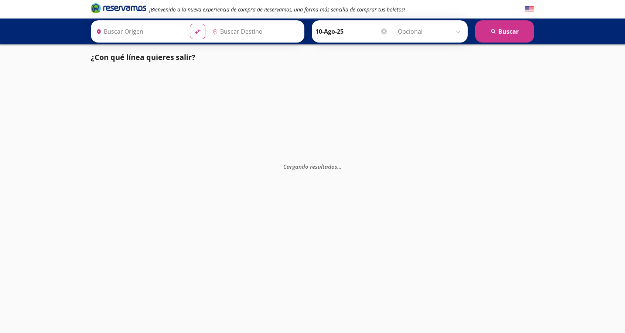
type input "[GEOGRAPHIC_DATA], [GEOGRAPHIC_DATA]"
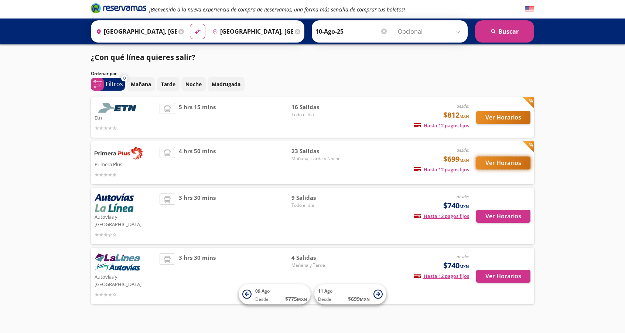
click at [520, 164] on button "Ver Horarios" at bounding box center [503, 162] width 54 height 13
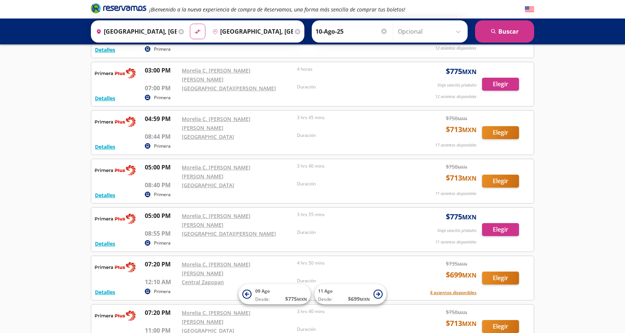
scroll to position [605, 0]
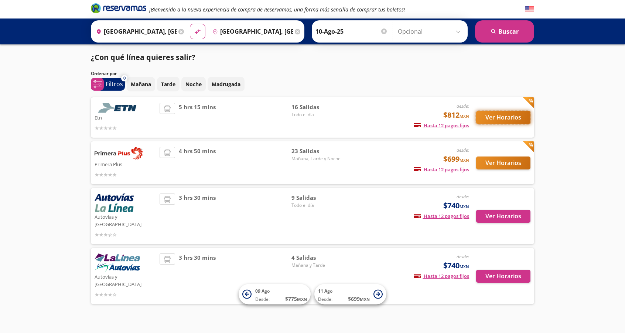
click at [514, 119] on button "Ver Horarios" at bounding box center [503, 117] width 54 height 13
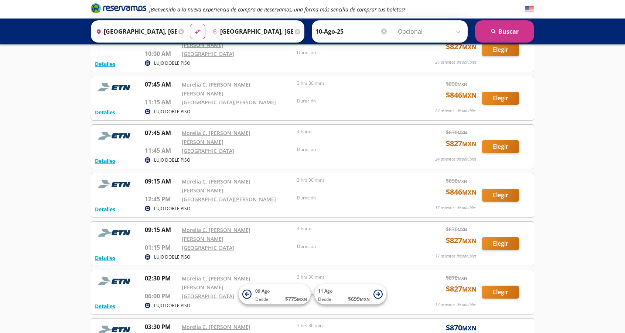
scroll to position [204, 0]
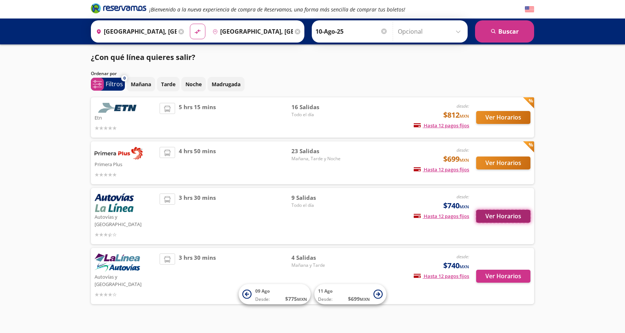
click at [513, 216] on button "Ver Horarios" at bounding box center [503, 216] width 54 height 13
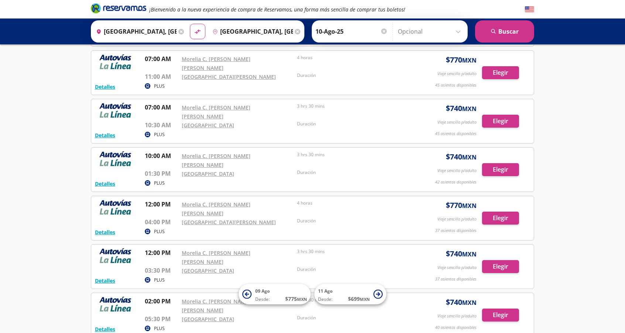
scroll to position [83, 0]
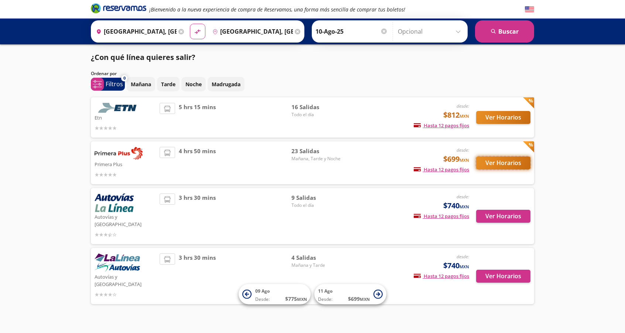
click at [526, 157] on button "Ver Horarios" at bounding box center [503, 162] width 54 height 13
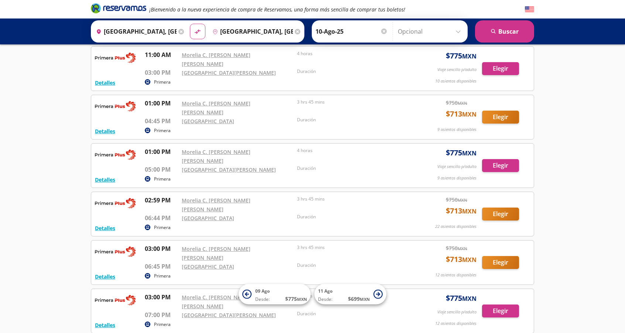
scroll to position [377, 0]
click at [508, 208] on button "Elegir" at bounding box center [500, 214] width 37 height 13
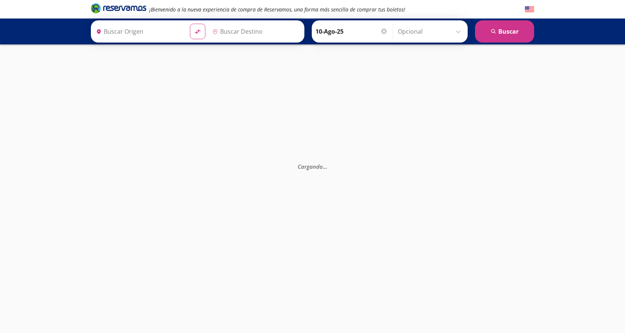
type input "[GEOGRAPHIC_DATA], [GEOGRAPHIC_DATA]"
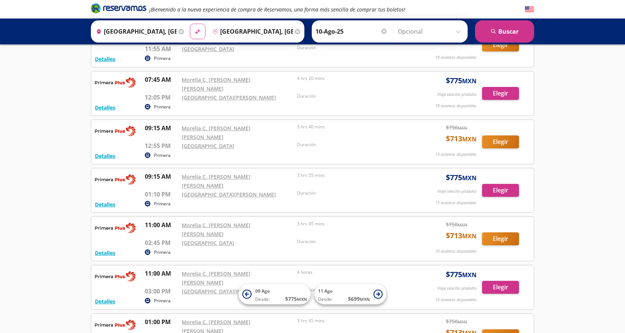
scroll to position [139, 0]
